Goal: Check status: Check status

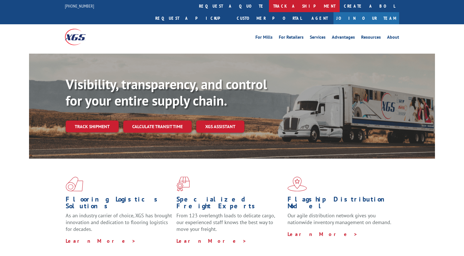
click at [269, 5] on link "track a shipment" at bounding box center [304, 6] width 71 height 12
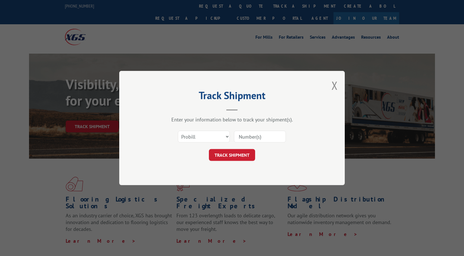
click at [262, 132] on input at bounding box center [260, 136] width 52 height 12
paste input "363140"
type input "363140"
click at [217, 136] on select "Select category... Probill BOL PO" at bounding box center [204, 136] width 52 height 12
select select "bol"
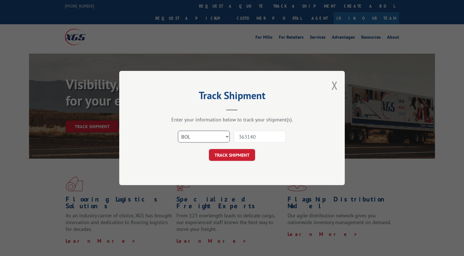
click at [178, 130] on select "Select category... Probill BOL PO" at bounding box center [204, 136] width 52 height 12
click at [237, 156] on button "TRACK SHIPMENT" at bounding box center [232, 155] width 46 height 12
